Goal: Task Accomplishment & Management: Manage account settings

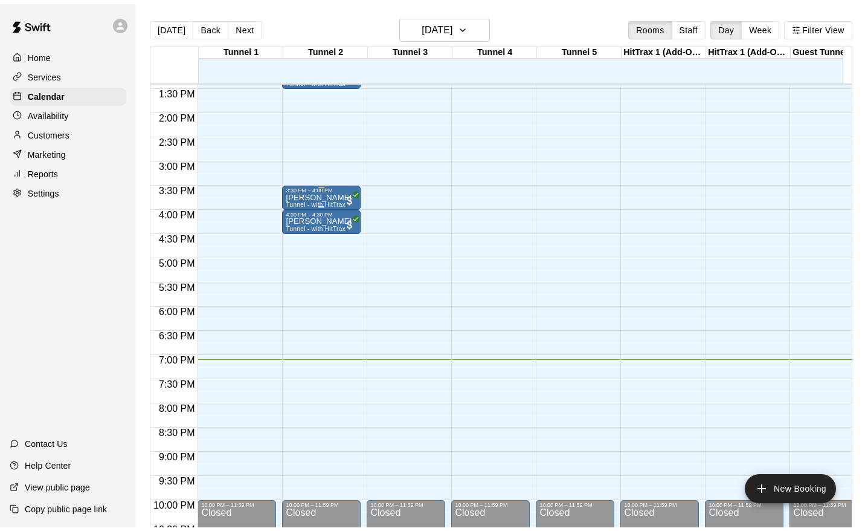
scroll to position [633, 0]
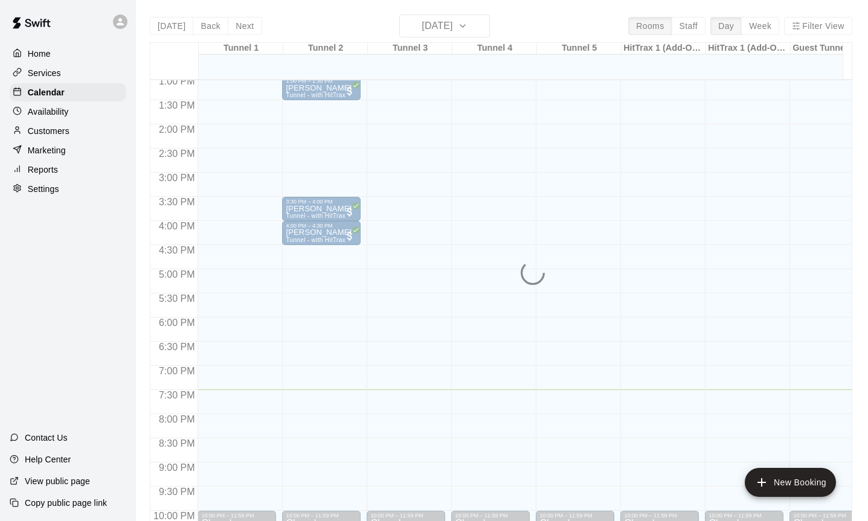
click at [60, 186] on div "Settings" at bounding box center [68, 189] width 117 height 18
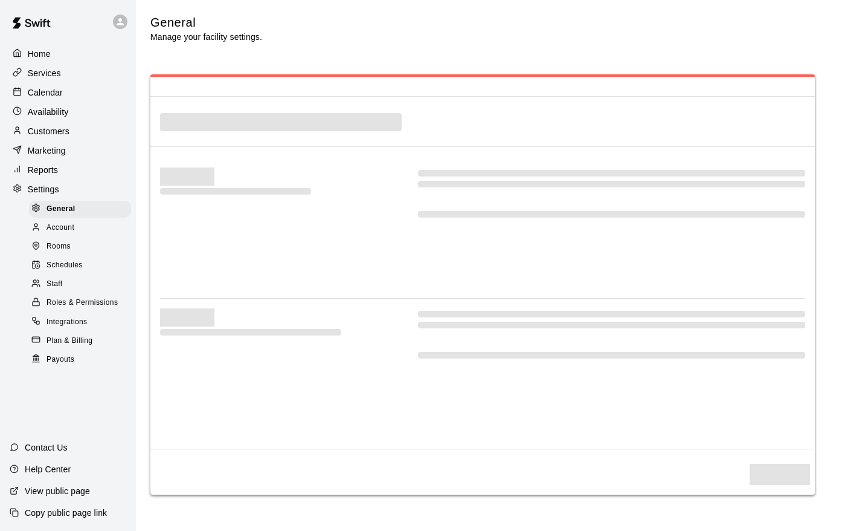
scroll to position [2235, 0]
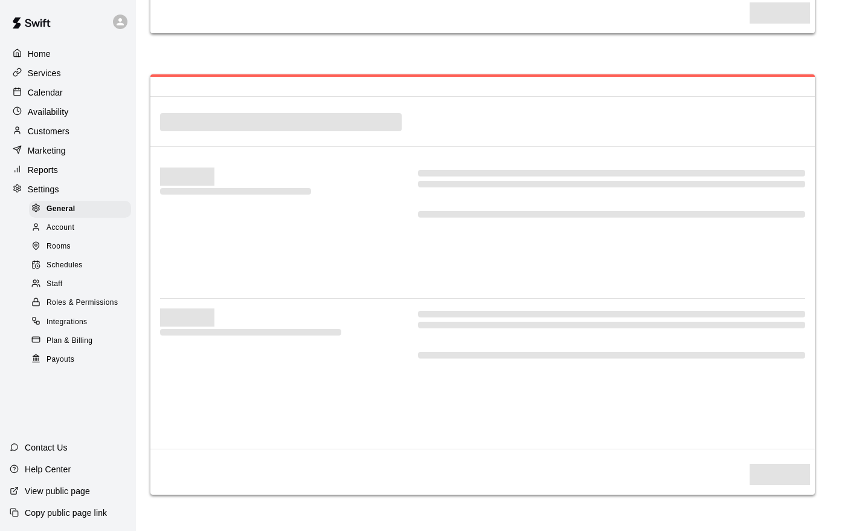
select select "**"
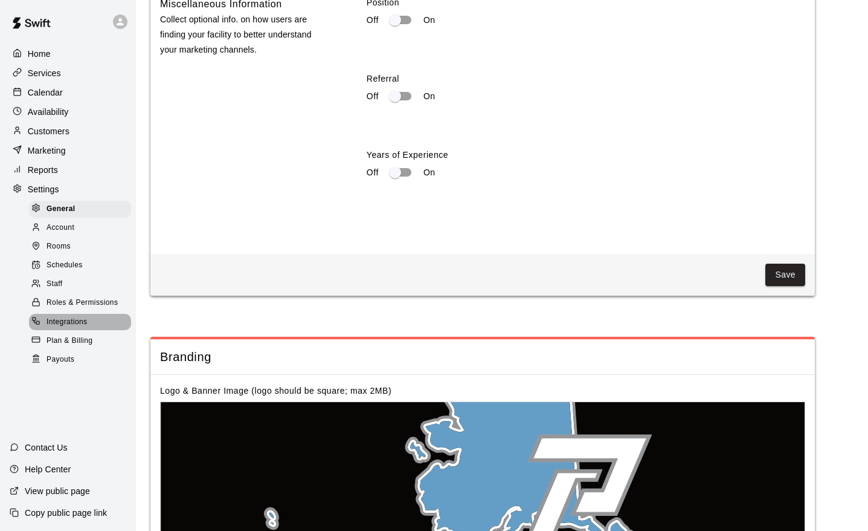
click at [71, 316] on span "Integrations" at bounding box center [67, 322] width 41 height 12
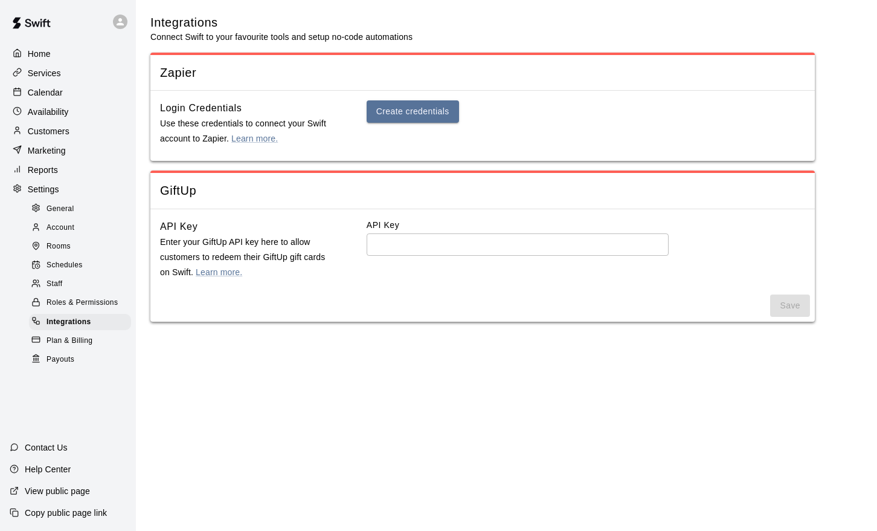
click at [63, 449] on p "Contact Us" at bounding box center [46, 447] width 43 height 12
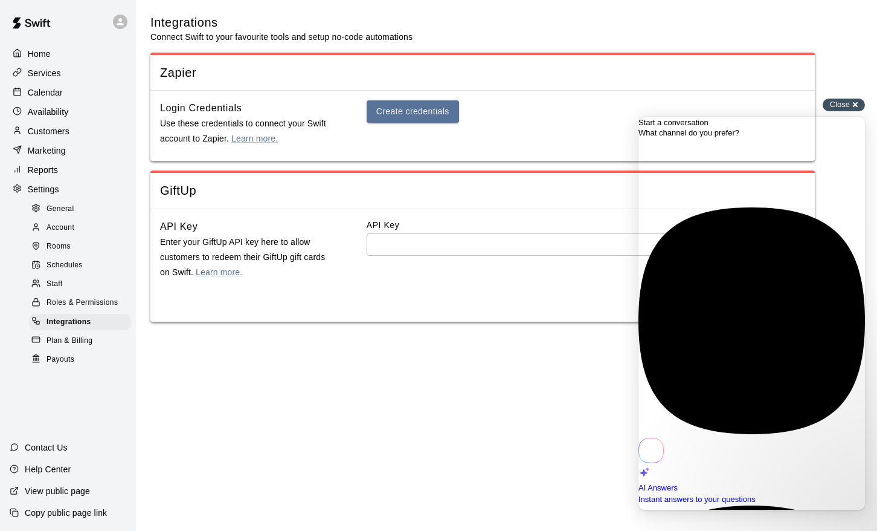
click at [838, 105] on span "Close" at bounding box center [840, 104] width 20 height 9
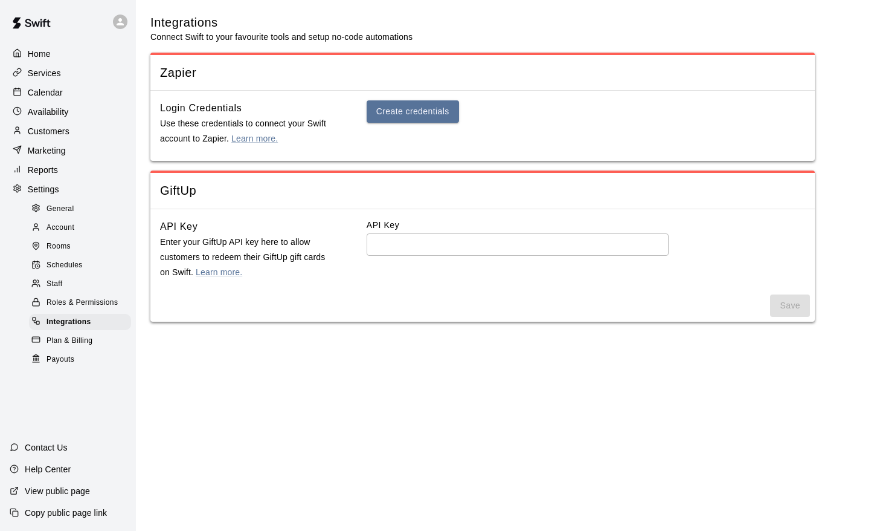
click at [58, 154] on p "Marketing" at bounding box center [47, 150] width 38 height 12
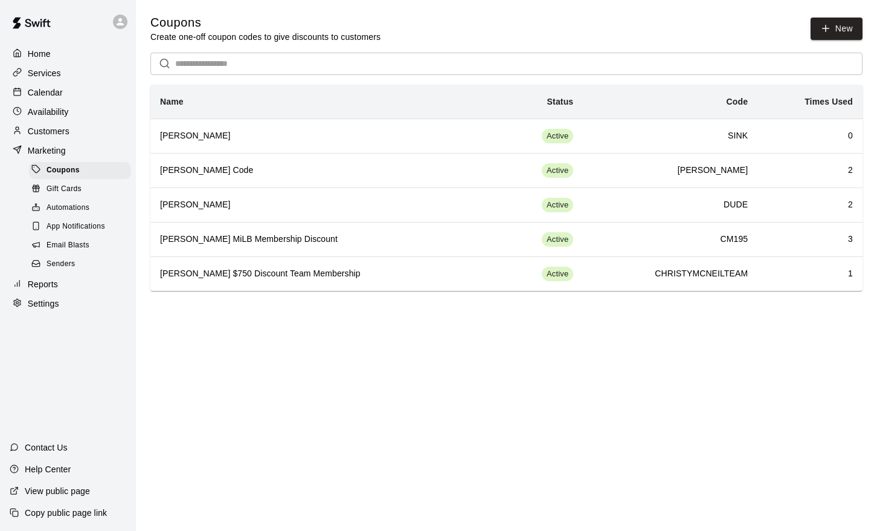
click at [59, 202] on span "Automations" at bounding box center [68, 208] width 43 height 12
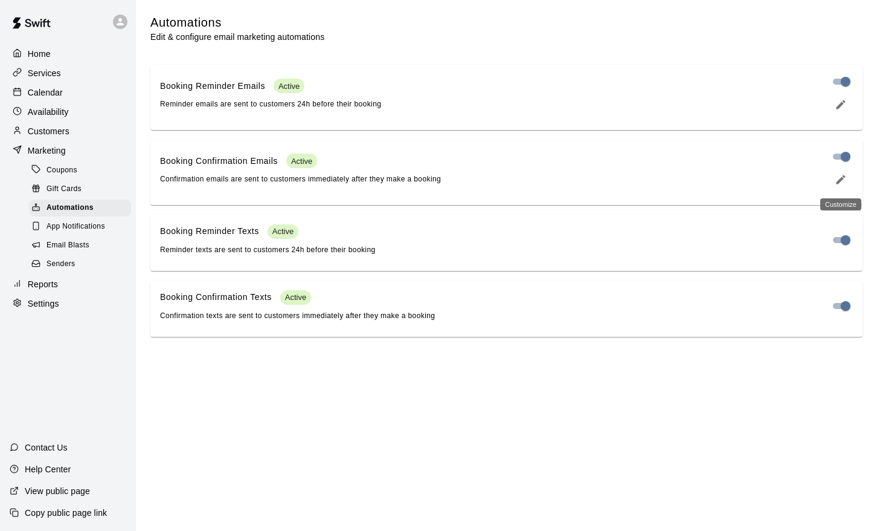
click at [844, 180] on icon "edit" at bounding box center [841, 179] width 12 height 12
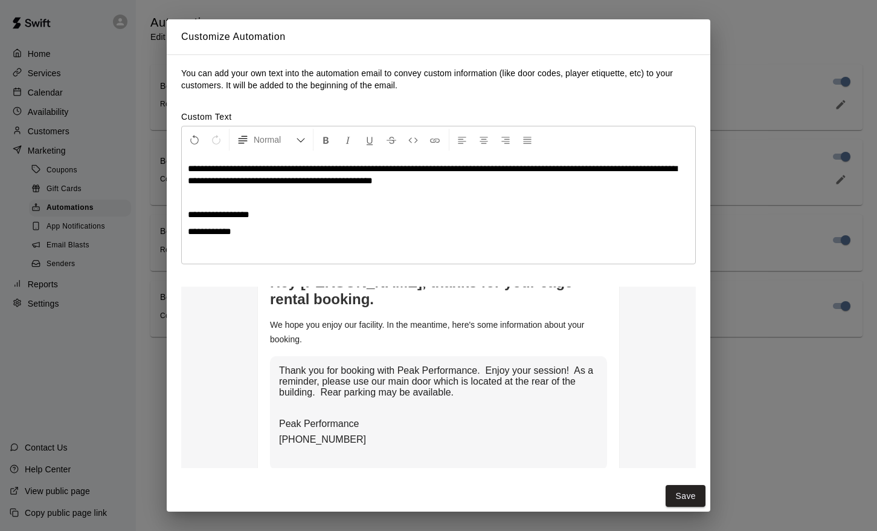
scroll to position [196, 0]
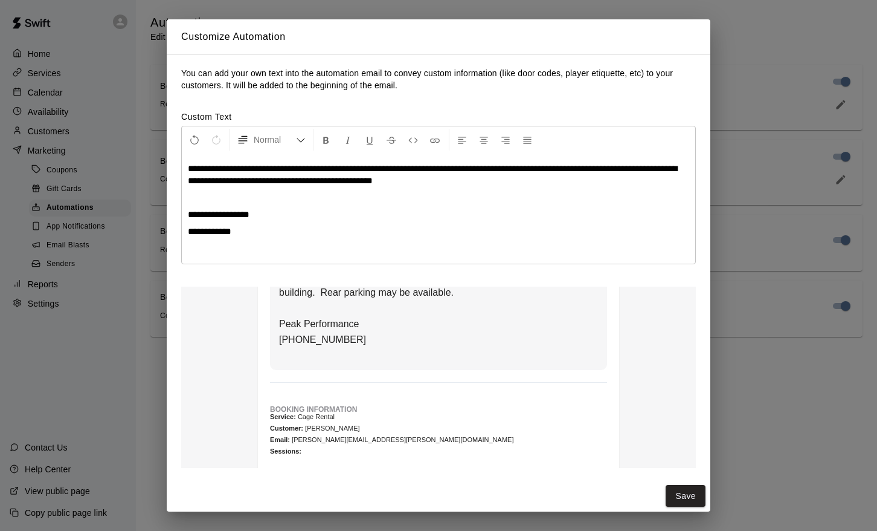
click at [343, 436] on p "Email: [PERSON_NAME][EMAIL_ADDRESS][PERSON_NAME][DOMAIN_NAME]" at bounding box center [438, 439] width 337 height 7
drag, startPoint x: 343, startPoint y: 431, endPoint x: 462, endPoint y: 437, distance: 119.8
click at [345, 448] on p "Sessions:" at bounding box center [438, 451] width 337 height 7
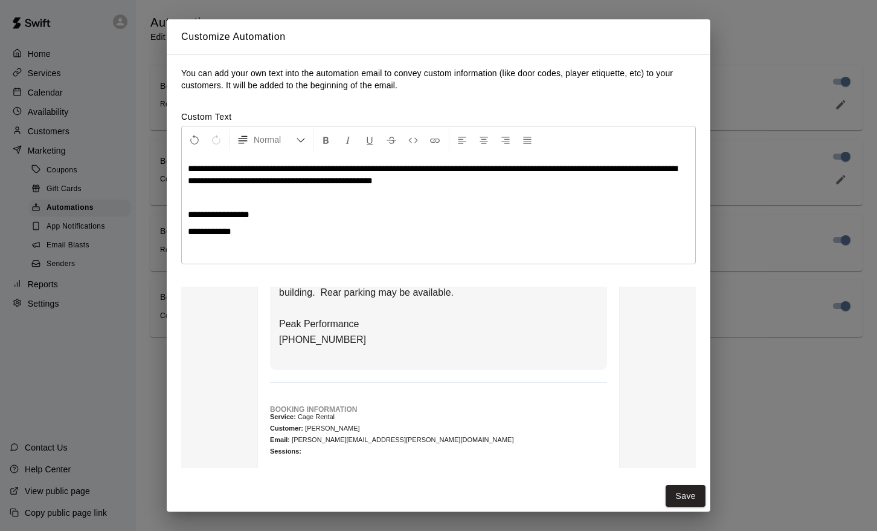
scroll to position [0, 0]
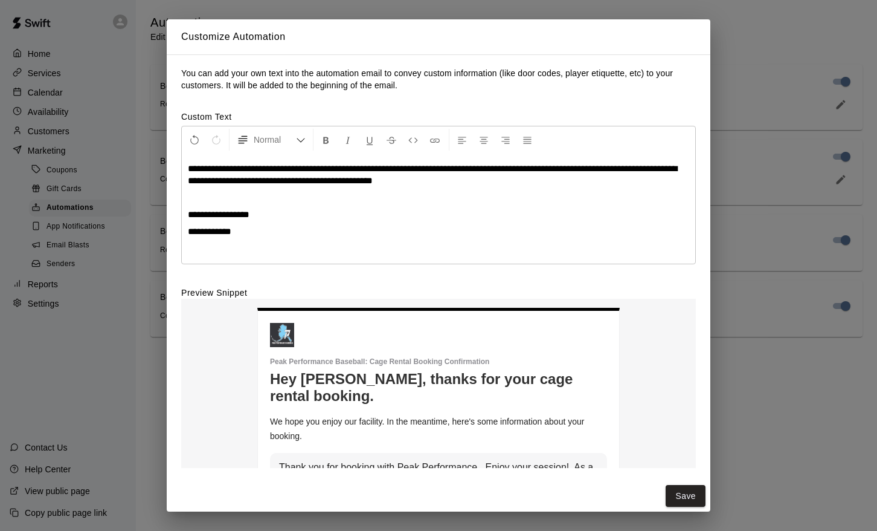
click at [757, 106] on div "**********" at bounding box center [438, 265] width 877 height 531
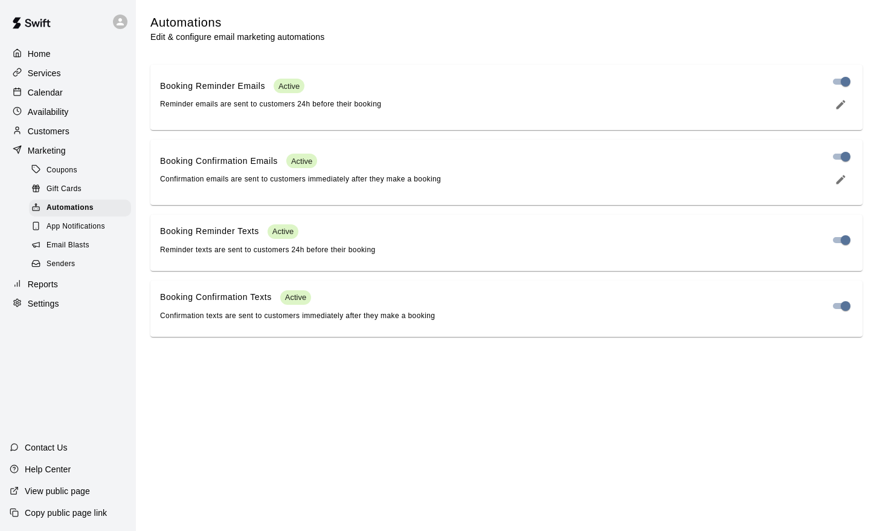
click at [70, 221] on span "App Notifications" at bounding box center [76, 227] width 59 height 12
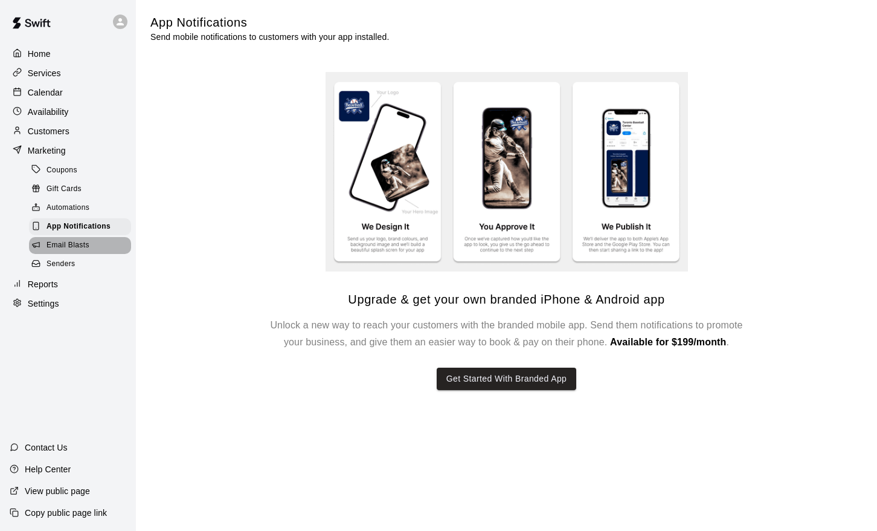
click at [88, 242] on span "Email Blasts" at bounding box center [68, 245] width 43 height 12
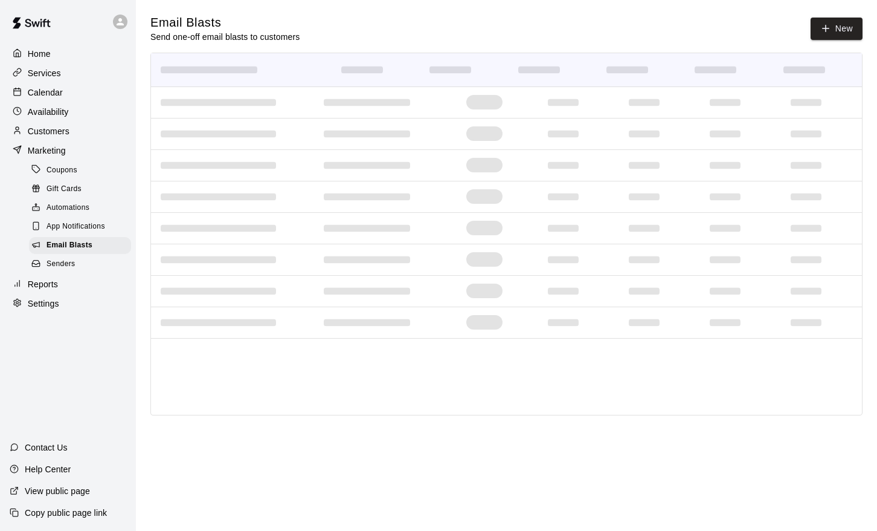
click at [72, 258] on span "Senders" at bounding box center [61, 264] width 29 height 12
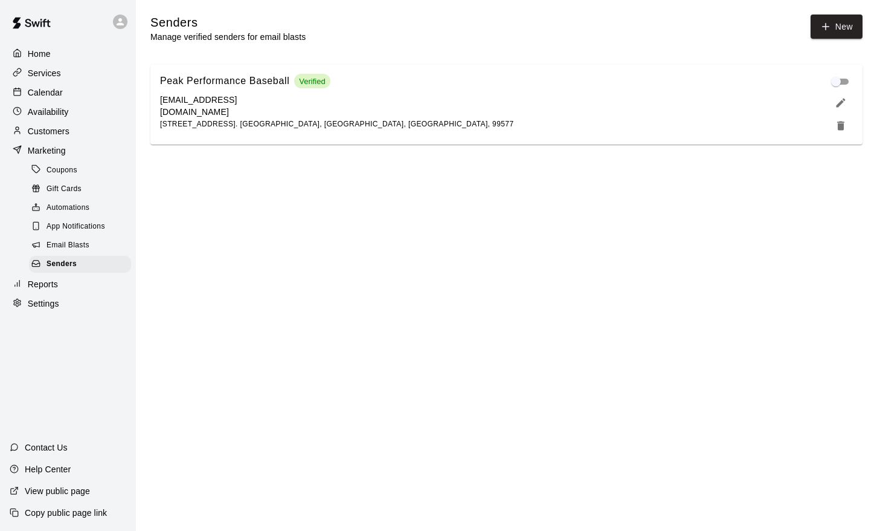
click at [845, 103] on icon "edit" at bounding box center [841, 103] width 12 height 12
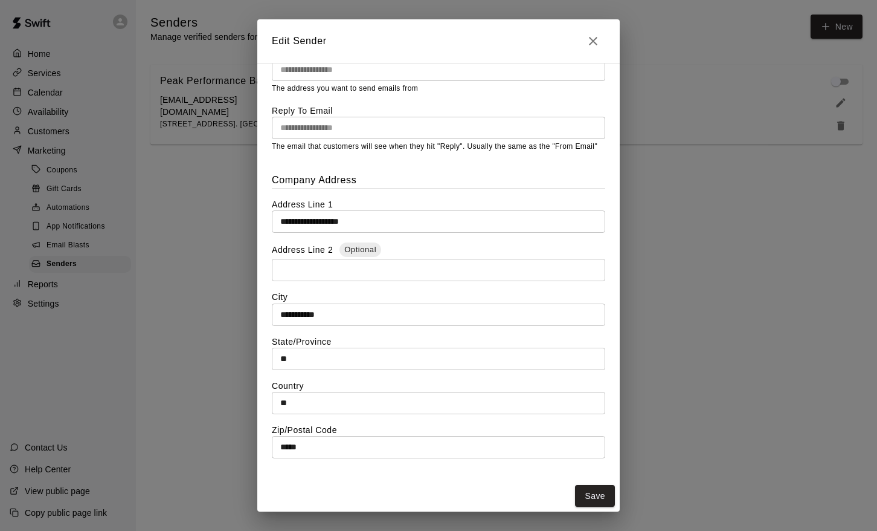
scroll to position [228, 0]
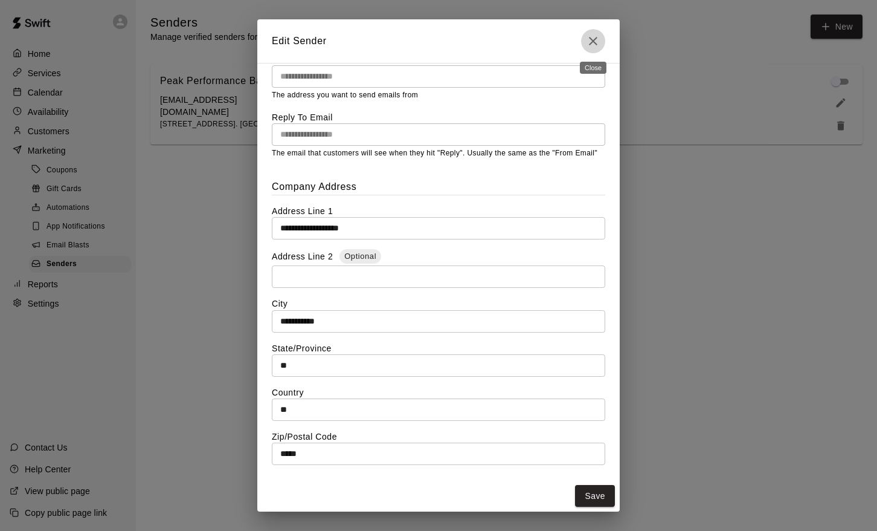
click at [596, 44] on icon "Close" at bounding box center [593, 41] width 8 height 8
